Goal: Task Accomplishment & Management: Use online tool/utility

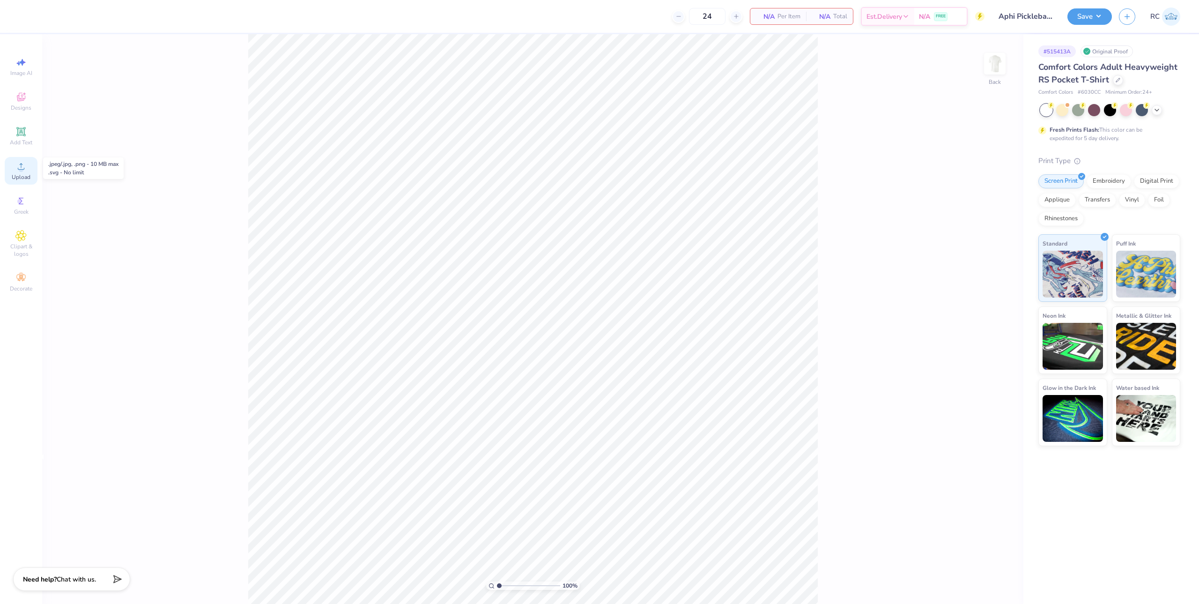
click at [24, 167] on icon at bounding box center [20, 166] width 11 height 11
click at [1005, 64] on div "100 % Back" at bounding box center [532, 319] width 981 height 570
click at [999, 67] on img at bounding box center [994, 63] width 37 height 37
click at [30, 173] on div "Upload" at bounding box center [21, 171] width 33 height 28
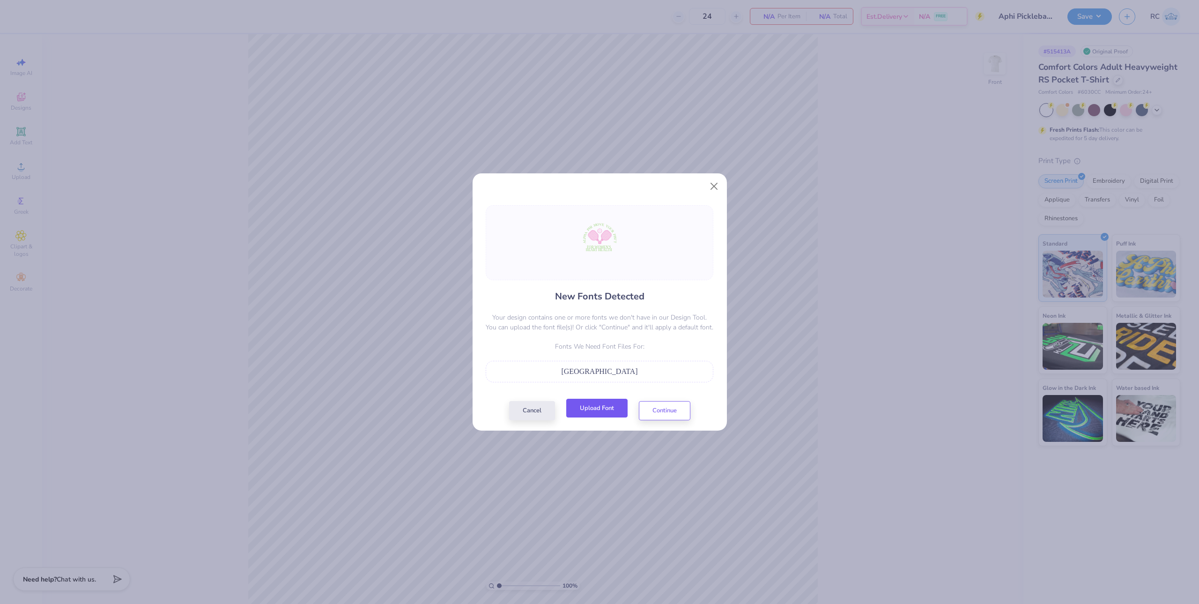
click at [599, 411] on button "Upload Font" at bounding box center [596, 408] width 61 height 19
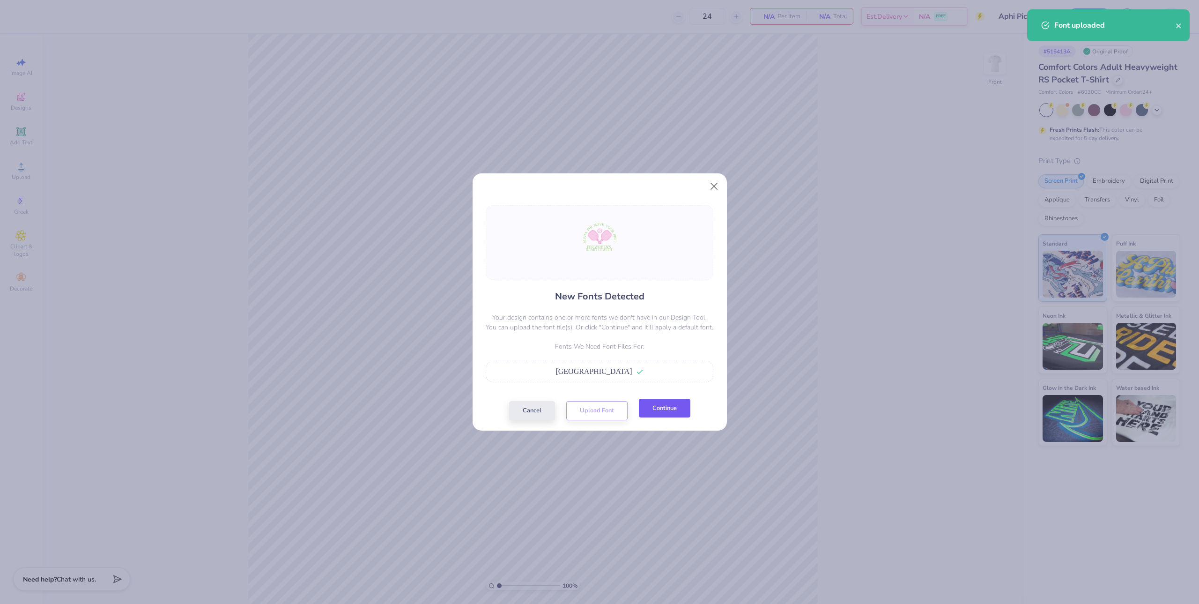
click at [659, 408] on button "Continue" at bounding box center [665, 408] width 52 height 19
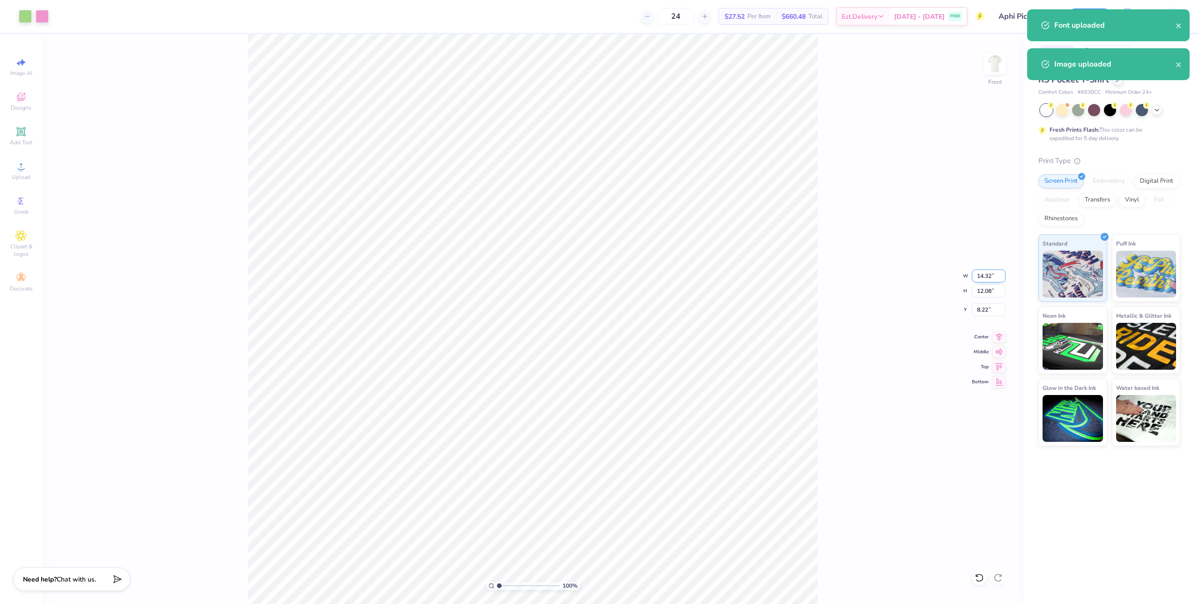
click at [992, 281] on input "14.32" at bounding box center [989, 275] width 34 height 13
type input "8.00"
type input "6.75"
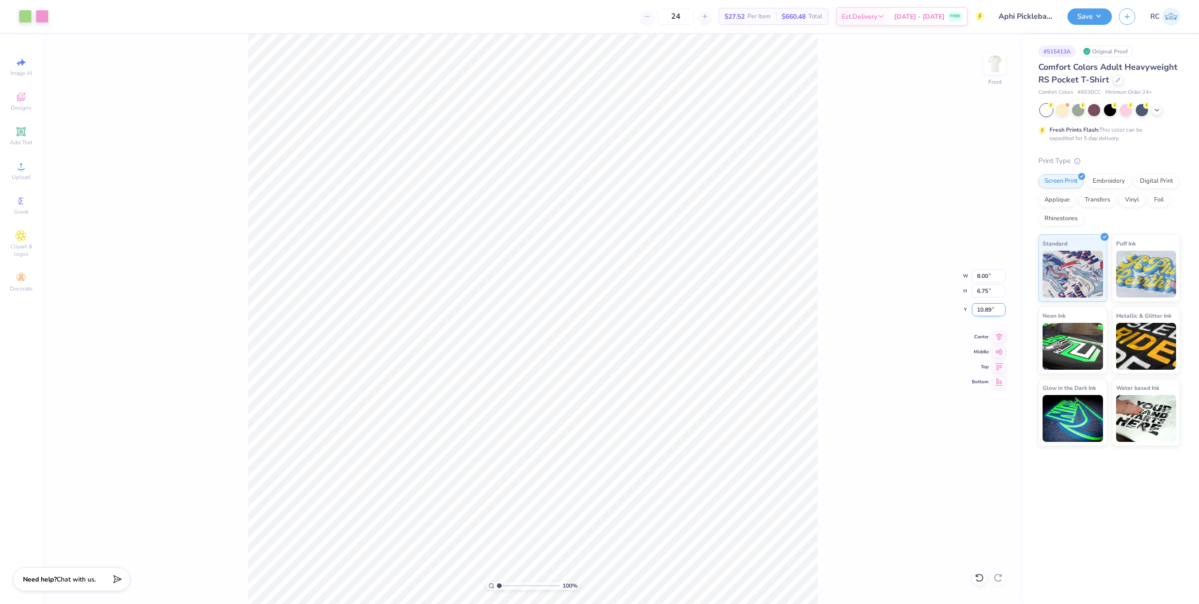
click at [991, 308] on input "10.89" at bounding box center [989, 309] width 34 height 13
type input "3.00"
click at [995, 279] on input "8.00" at bounding box center [989, 275] width 34 height 13
type input "10.00"
type input "8.44"
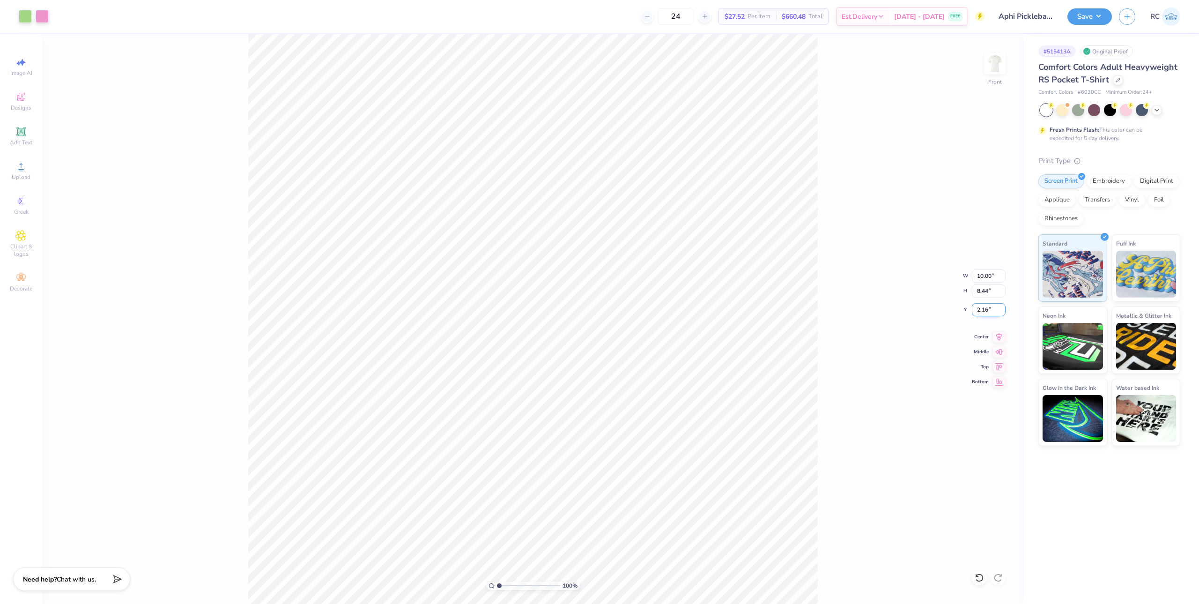
click at [993, 311] on input "2.16" at bounding box center [989, 309] width 34 height 13
type input "3.00"
click at [1102, 20] on button "Save" at bounding box center [1089, 15] width 44 height 16
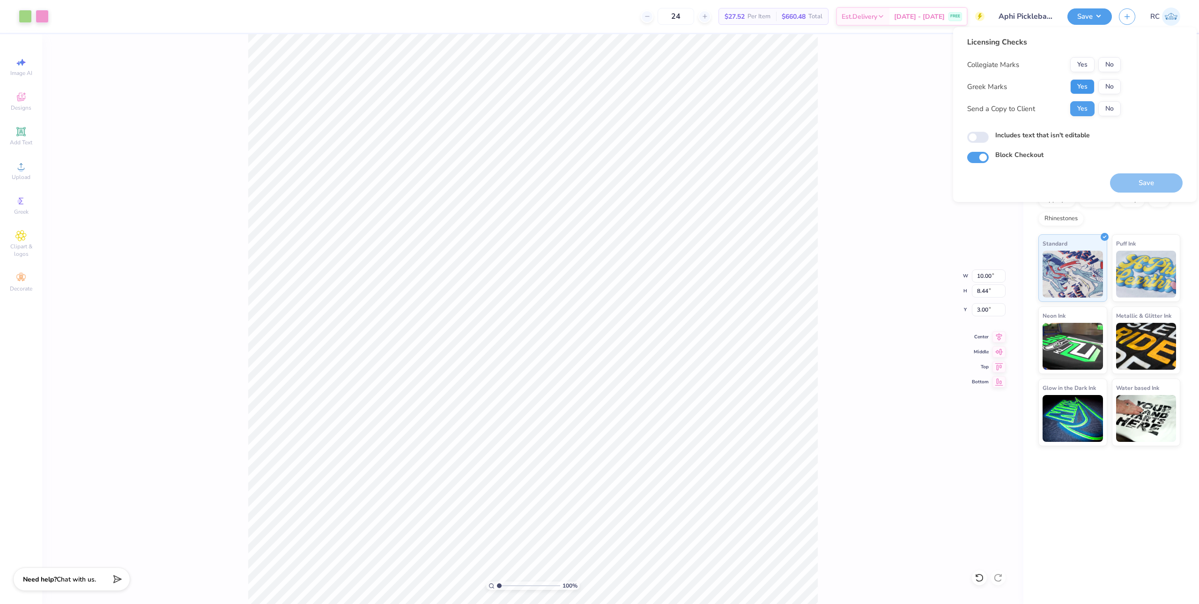
click at [1077, 91] on button "Yes" at bounding box center [1082, 86] width 24 height 15
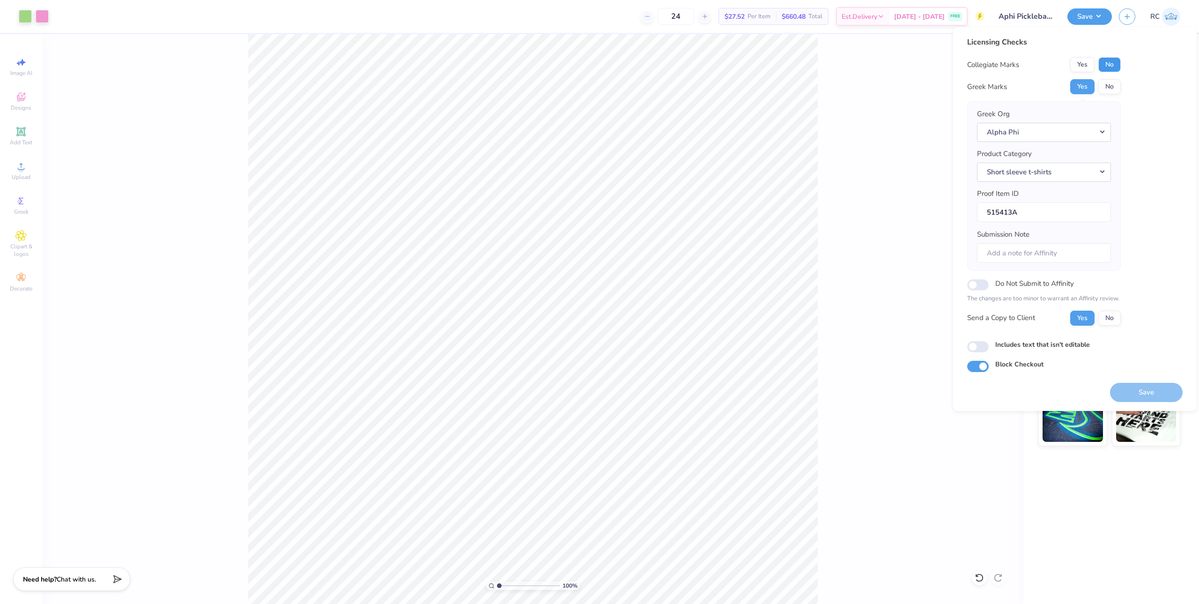
click at [1111, 65] on button "No" at bounding box center [1109, 64] width 22 height 15
drag, startPoint x: 982, startPoint y: 351, endPoint x: 1001, endPoint y: 348, distance: 19.1
click at [982, 351] on input "Includes text that isn't editable" at bounding box center [978, 346] width 22 height 11
checkbox input "true"
click at [1142, 387] on button "Save" at bounding box center [1146, 392] width 73 height 19
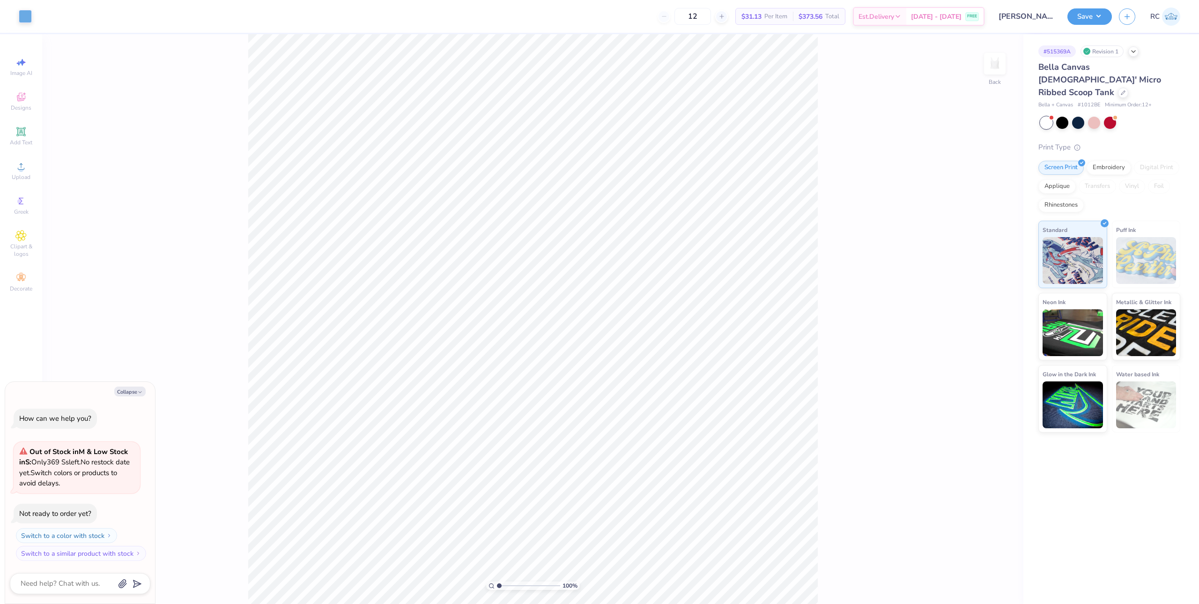
type textarea "x"
click at [605, 438] on li "Download vector" at bounding box center [609, 440] width 74 height 18
